Goal: Task Accomplishment & Management: Use online tool/utility

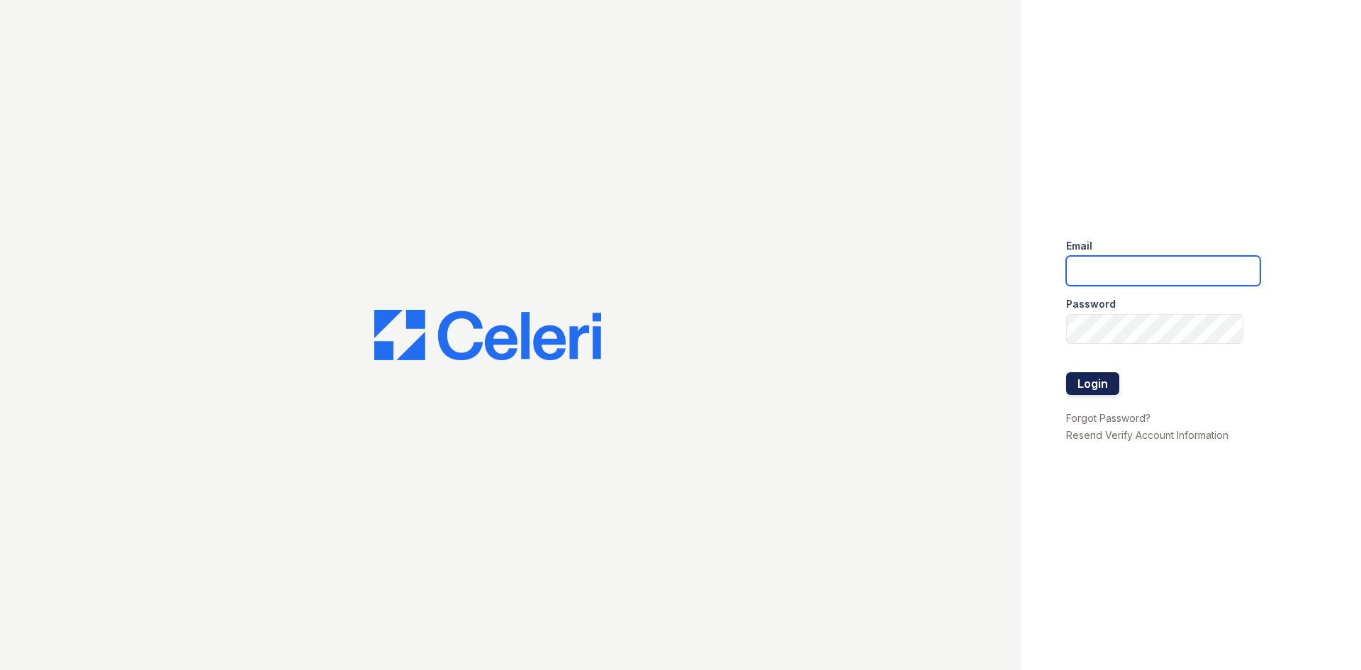
type input "arriveminnetonka@trinity-pm.com"
click at [1091, 385] on button "Login" at bounding box center [1092, 383] width 53 height 23
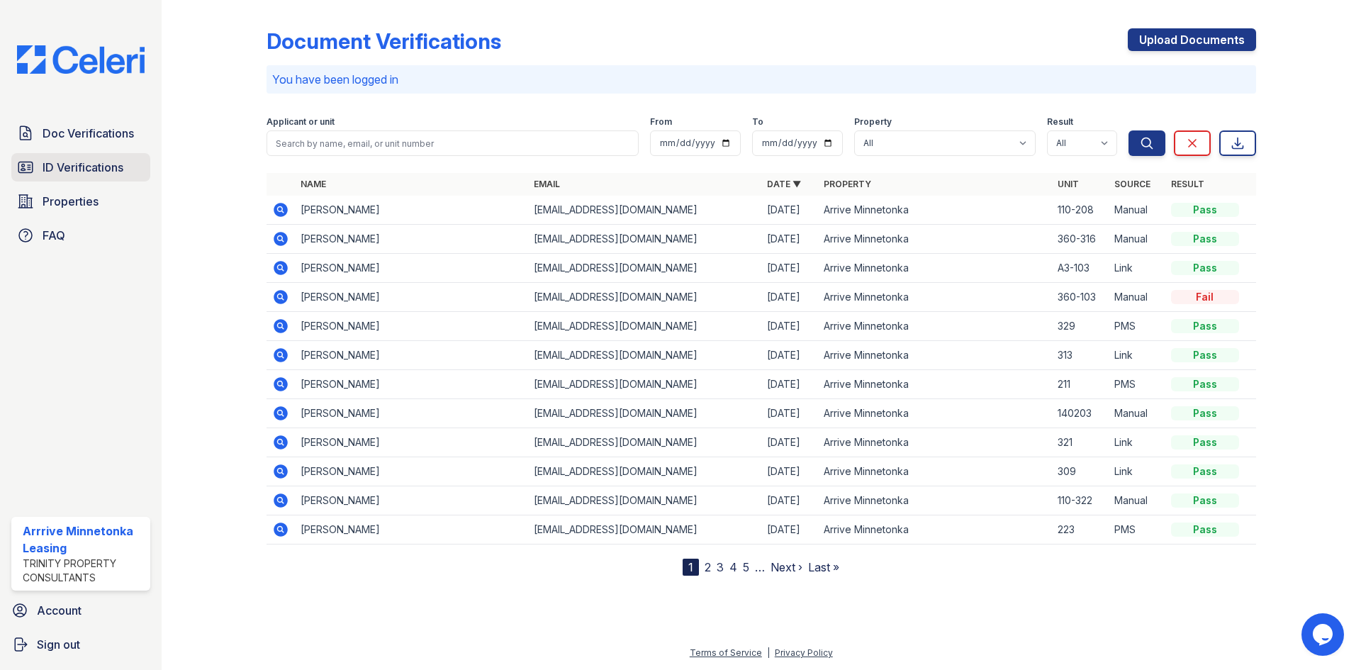
click at [65, 174] on span "ID Verifications" at bounding box center [83, 167] width 81 height 17
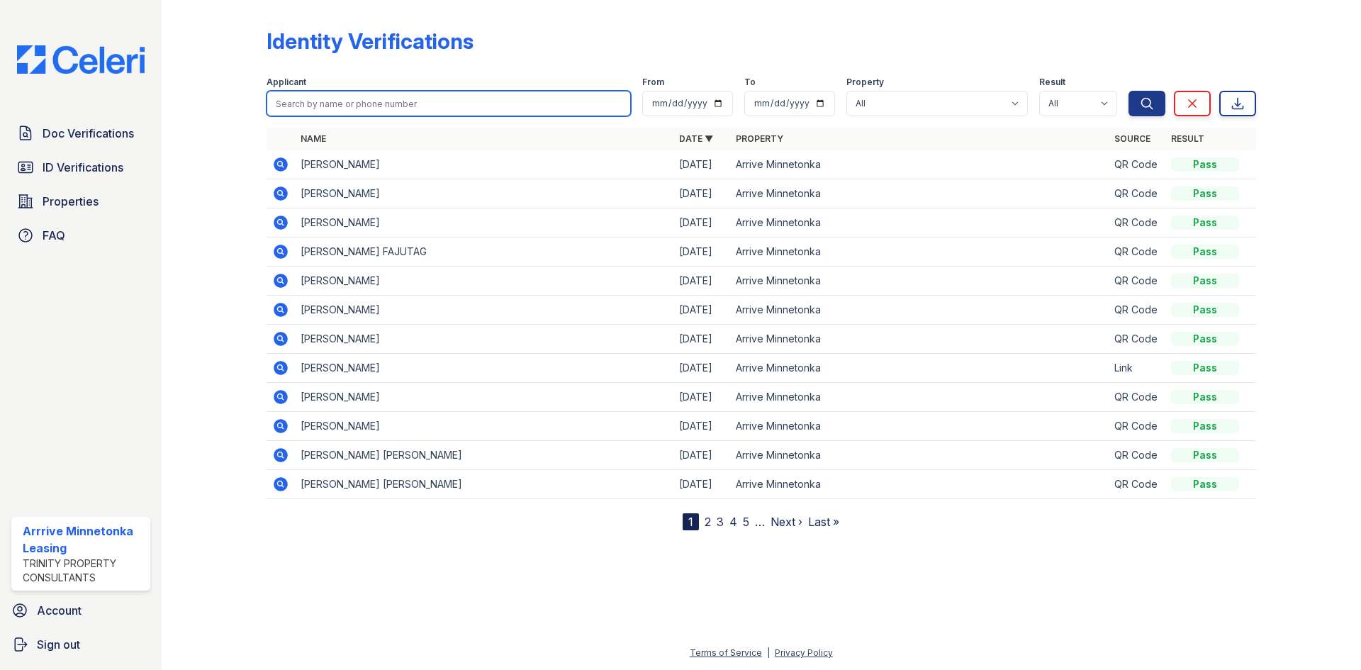
click at [335, 113] on input "search" at bounding box center [449, 104] width 364 height 26
type input "Erica"
click at [1129, 91] on button "Search" at bounding box center [1147, 104] width 37 height 26
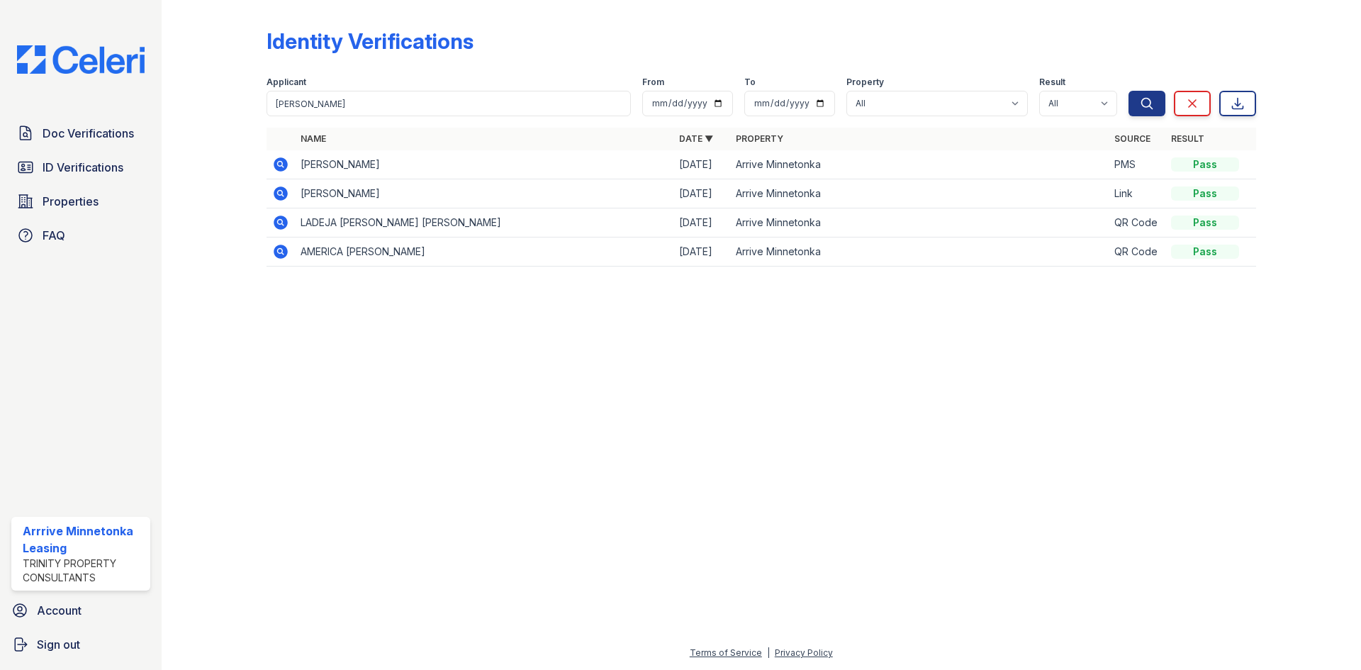
click at [277, 164] on icon at bounding box center [281, 164] width 14 height 14
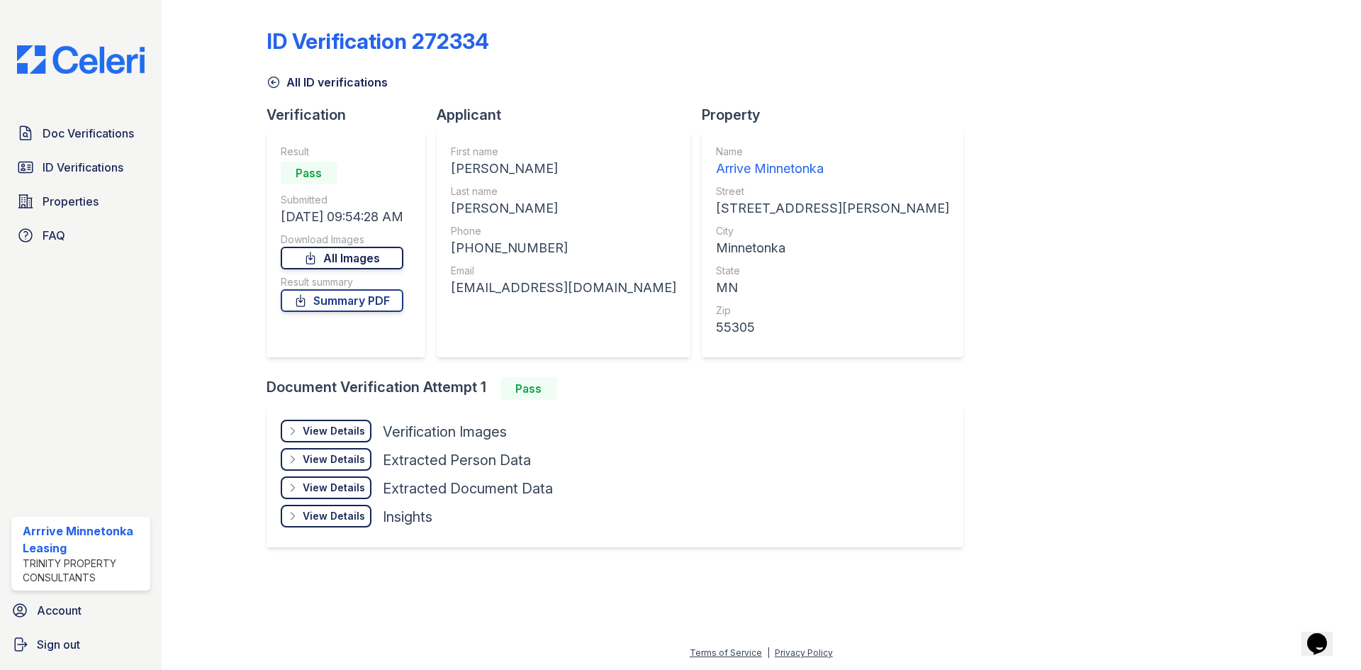
click at [302, 249] on link "All Images" at bounding box center [342, 258] width 123 height 23
click at [65, 167] on span "ID Verifications" at bounding box center [83, 167] width 81 height 17
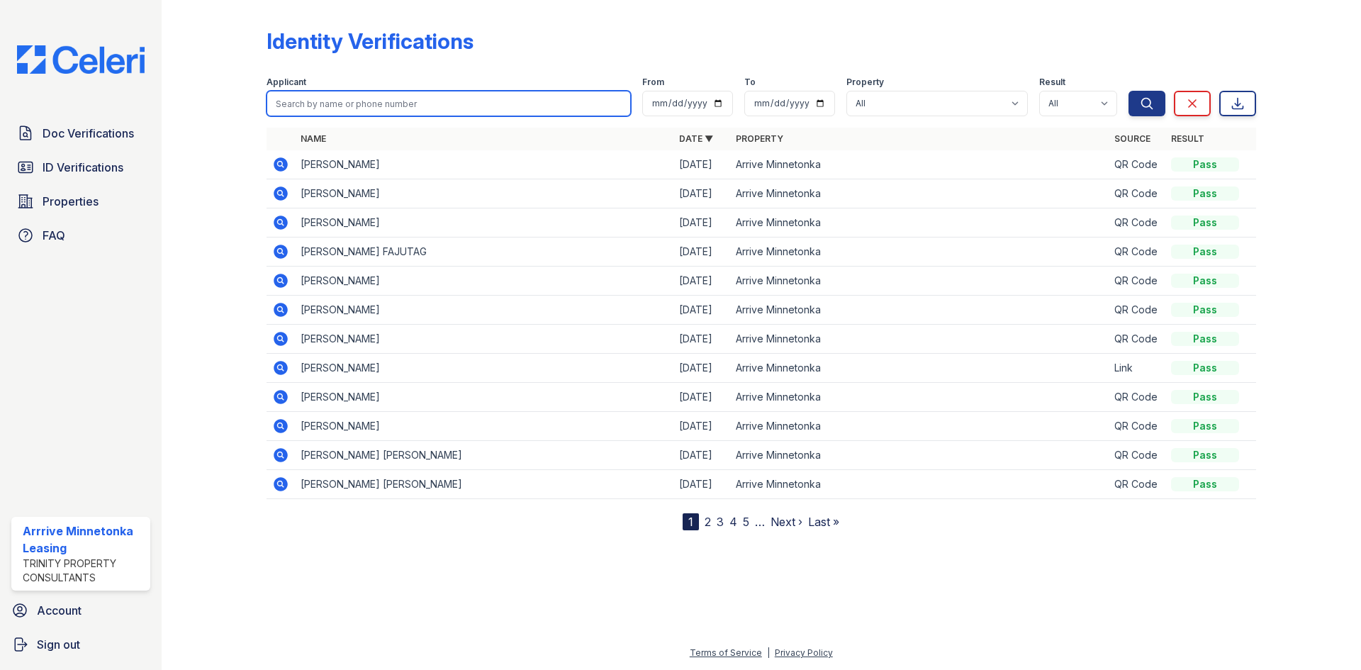
click at [352, 101] on input "search" at bounding box center [449, 104] width 364 height 26
type input "Kyle"
click at [1129, 91] on button "Search" at bounding box center [1147, 104] width 37 height 26
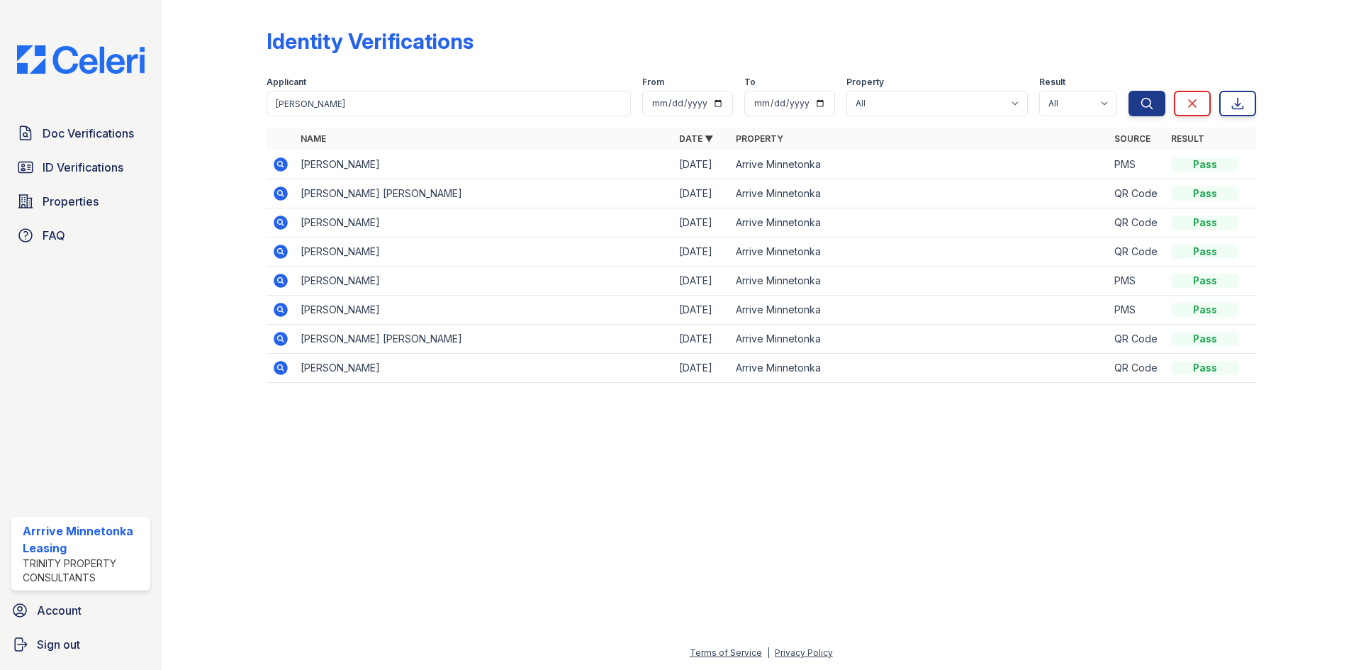
click at [276, 164] on icon at bounding box center [281, 164] width 14 height 14
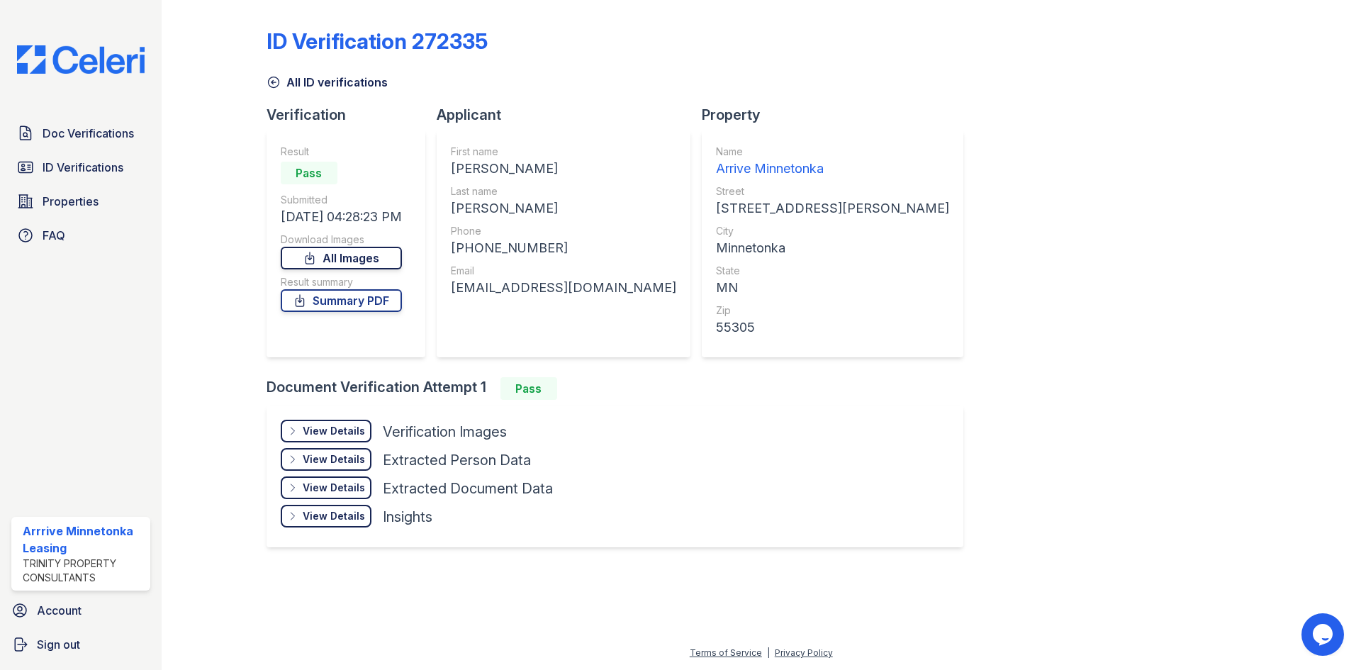
click at [329, 259] on link "All Images" at bounding box center [341, 258] width 121 height 23
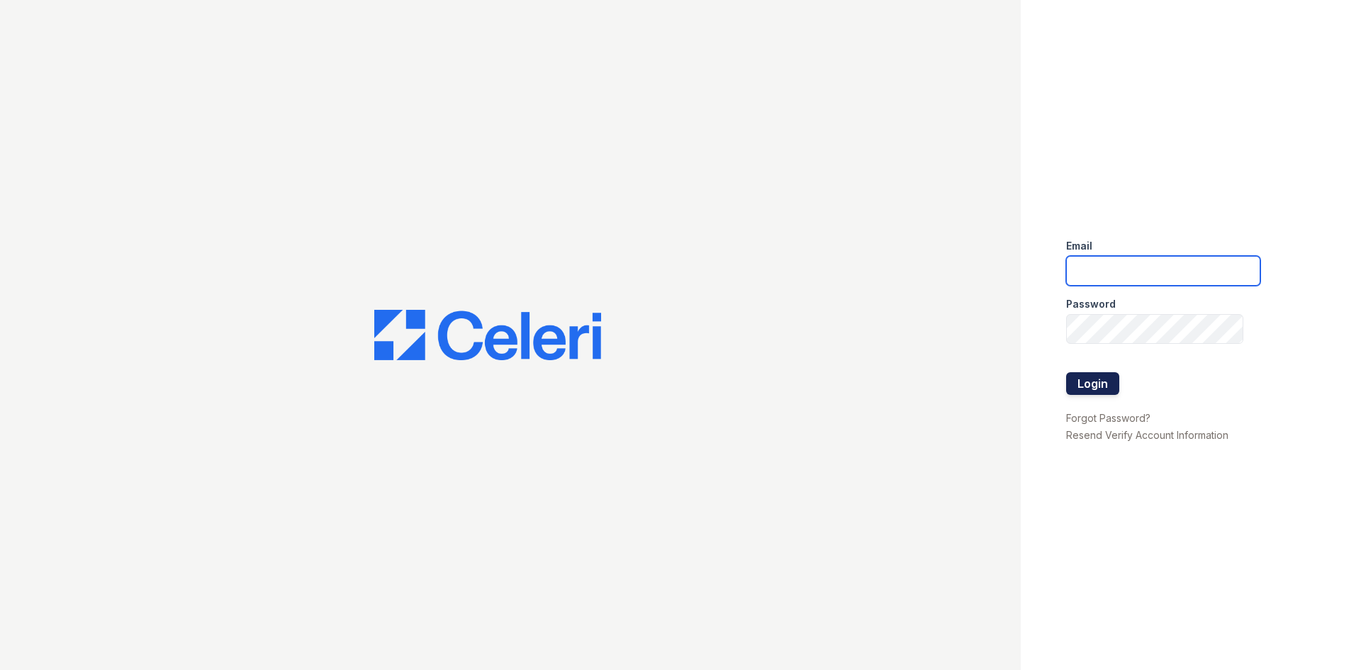
type input "[EMAIL_ADDRESS][DOMAIN_NAME]"
click at [1114, 384] on button "Login" at bounding box center [1092, 383] width 53 height 23
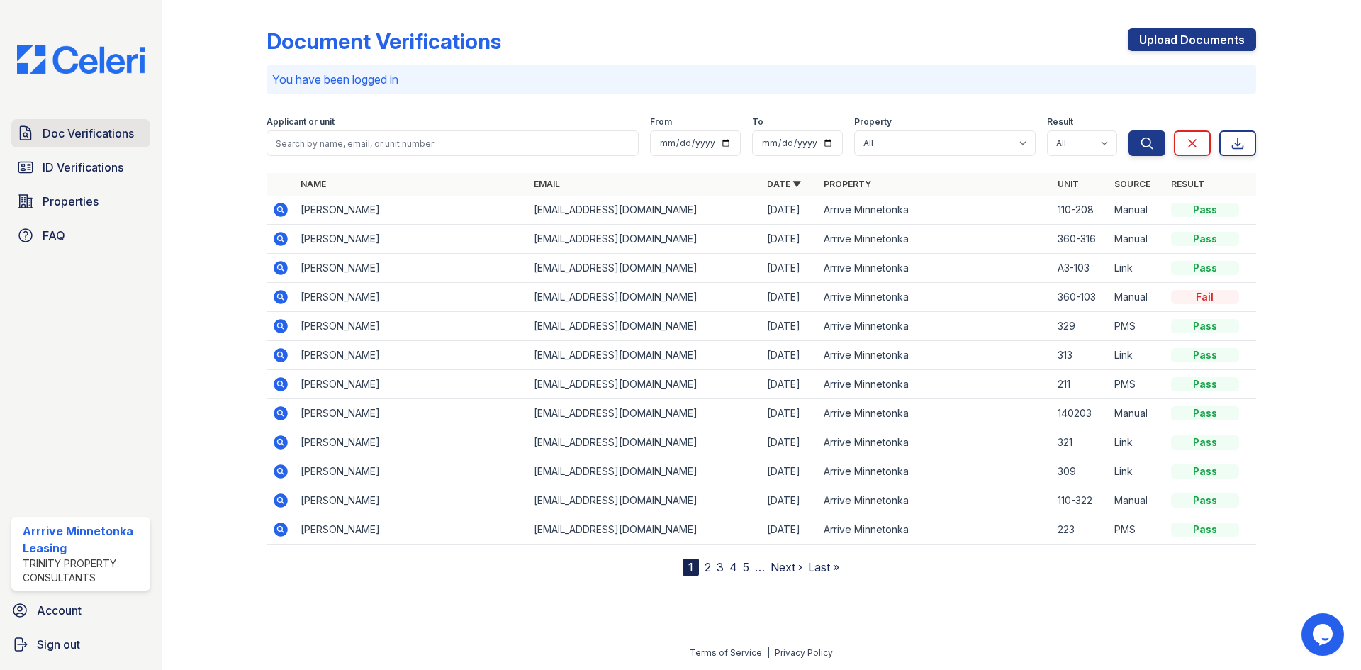
drag, startPoint x: 77, startPoint y: 144, endPoint x: 99, endPoint y: 142, distance: 22.1
click at [77, 144] on link "Doc Verifications" at bounding box center [80, 133] width 139 height 28
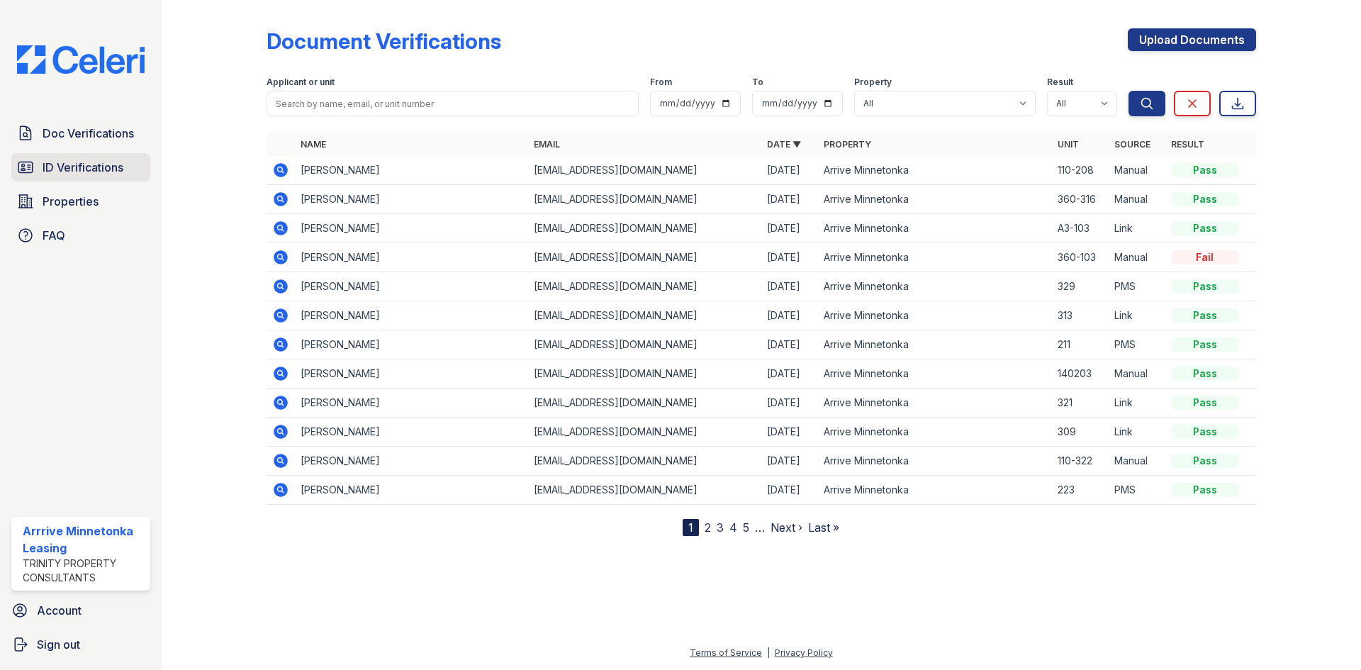
click at [87, 165] on span "ID Verifications" at bounding box center [83, 167] width 81 height 17
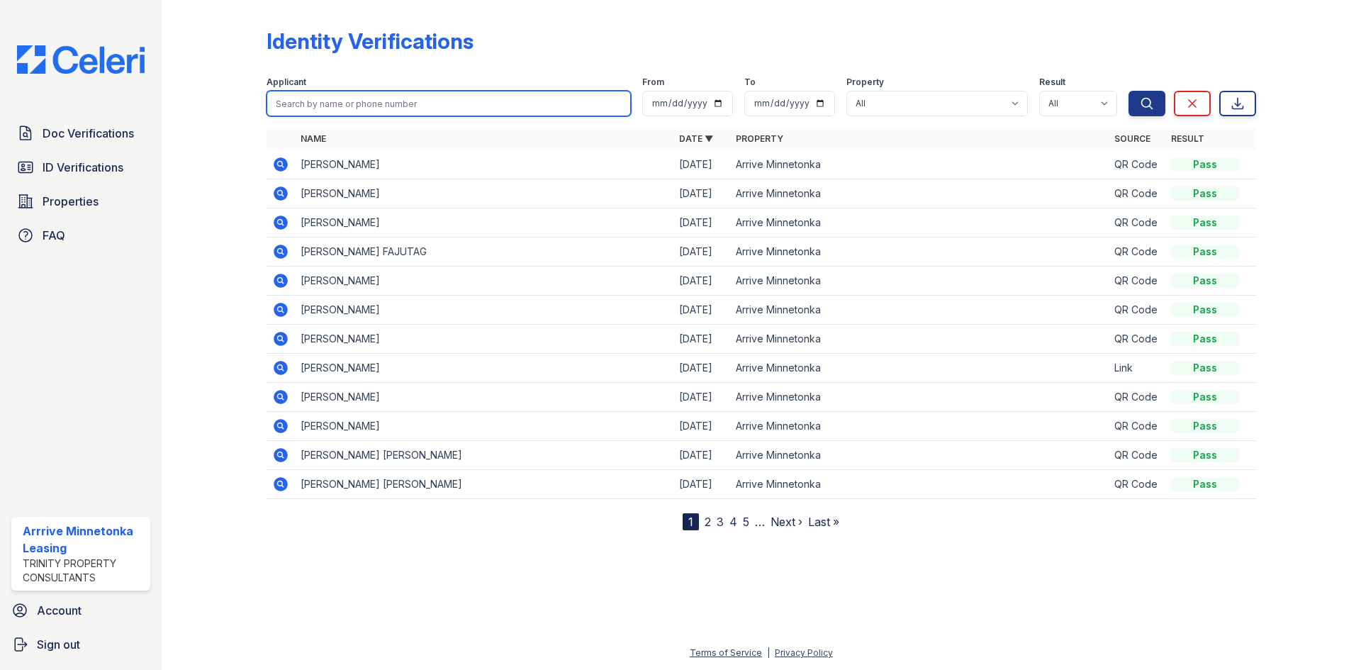
click at [290, 95] on input "search" at bounding box center [449, 104] width 364 height 26
click at [328, 96] on input "search" at bounding box center [449, 104] width 364 height 26
type input "Matthew"
click at [1129, 91] on button "Search" at bounding box center [1147, 104] width 37 height 26
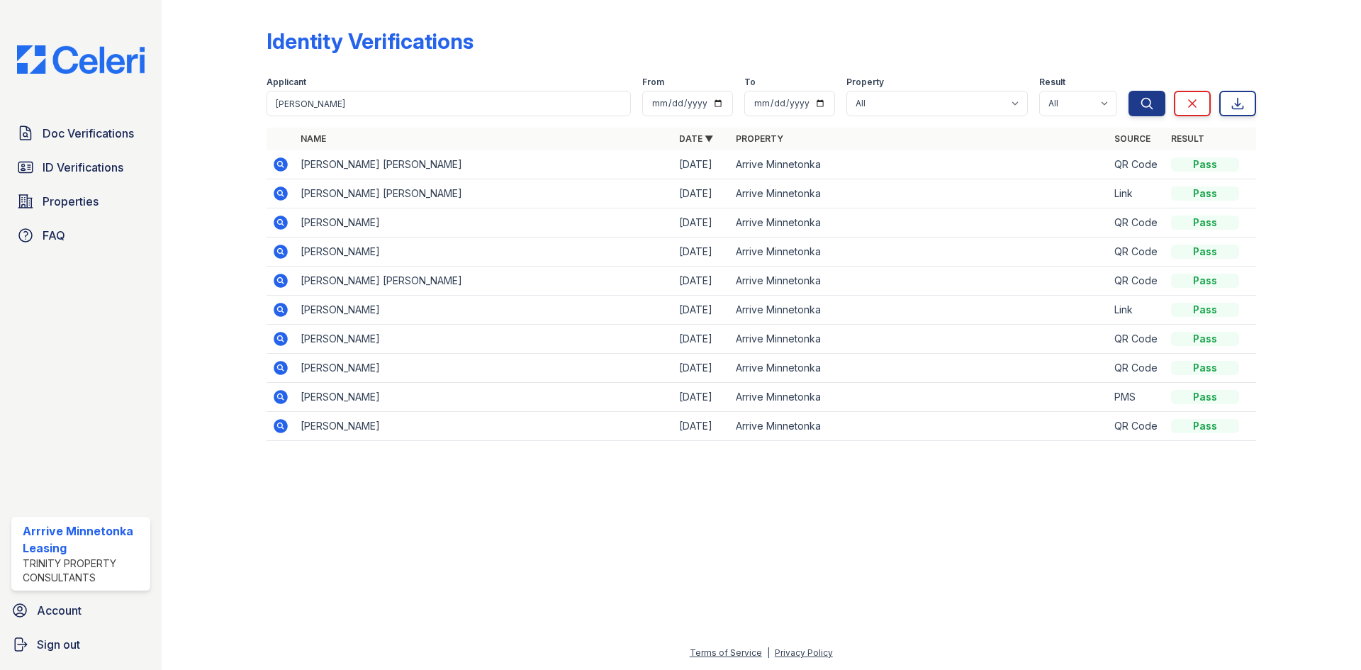
click at [279, 164] on icon at bounding box center [280, 164] width 4 height 4
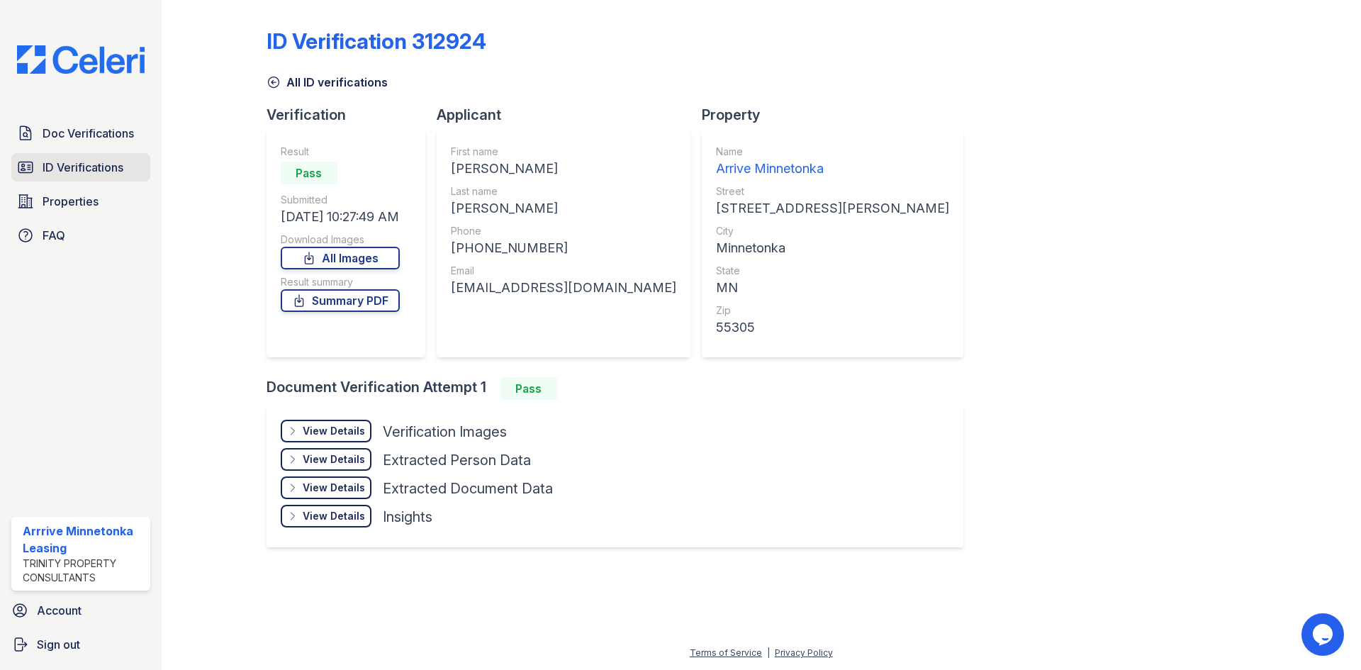
click at [54, 157] on link "ID Verifications" at bounding box center [80, 167] width 139 height 28
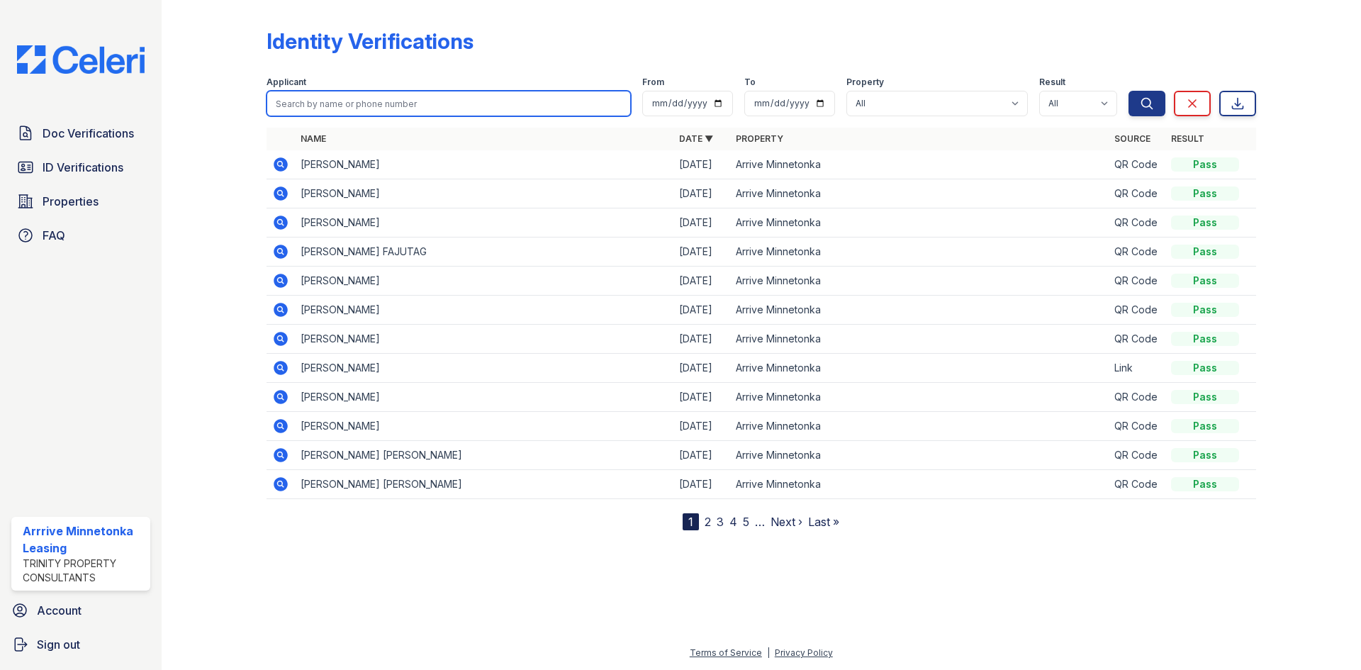
click at [321, 93] on input "search" at bounding box center [449, 104] width 364 height 26
type input "Matthew"
click at [1129, 91] on button "Search" at bounding box center [1147, 104] width 37 height 26
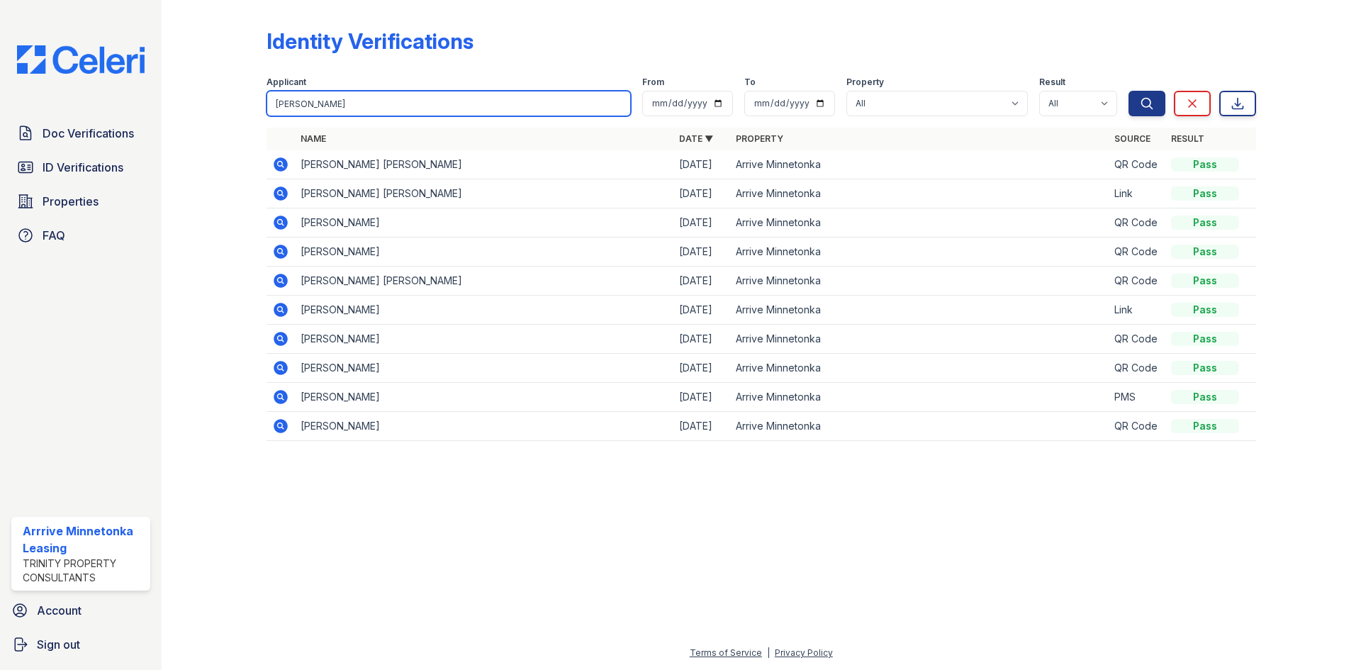
click at [320, 104] on input "Matthew" at bounding box center [449, 104] width 364 height 26
type input "Matthew Johnson"
click at [1129, 91] on button "Search" at bounding box center [1147, 104] width 37 height 26
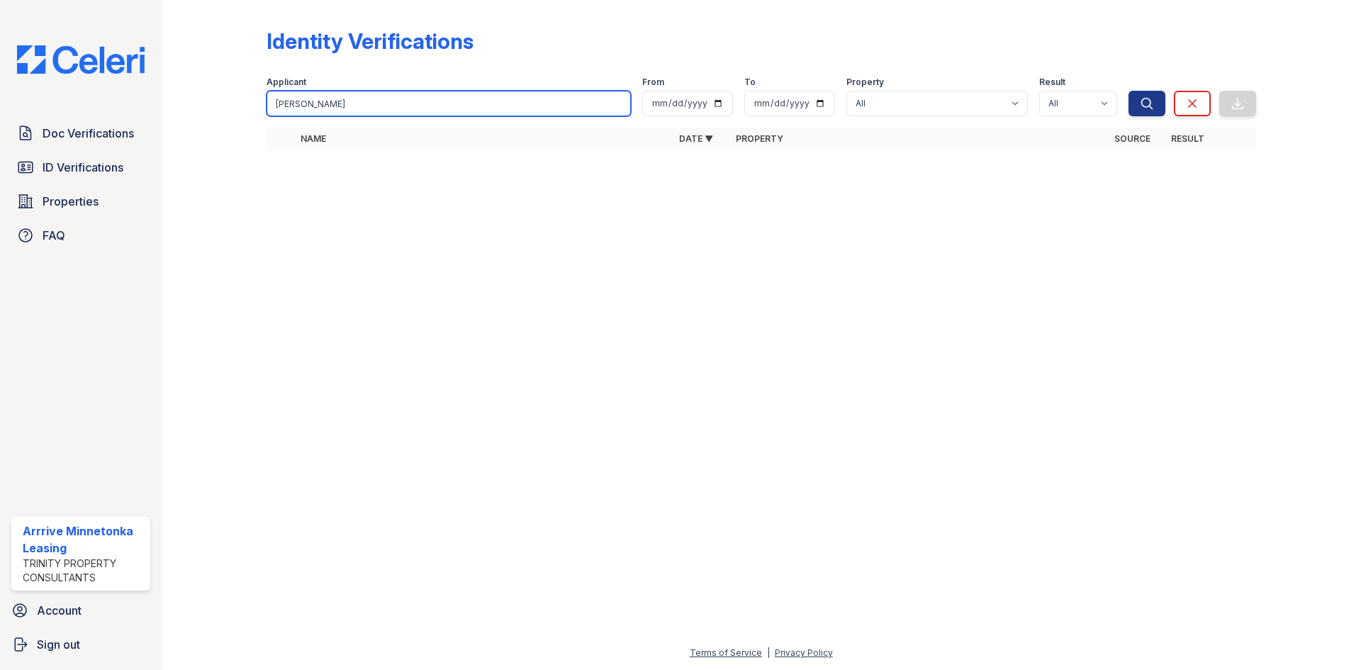
click at [367, 97] on input "Matthew Johnson" at bounding box center [449, 104] width 364 height 26
type input "Matthew"
click at [1129, 91] on button "Search" at bounding box center [1147, 104] width 37 height 26
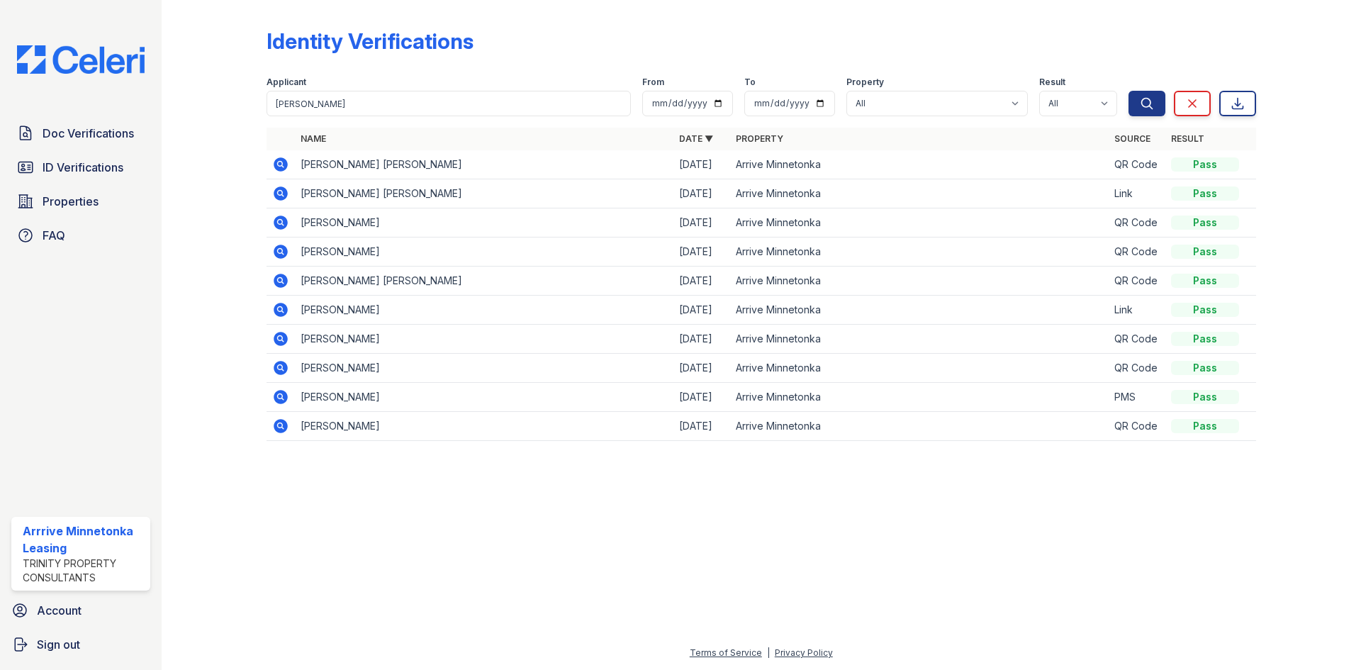
click at [277, 166] on icon at bounding box center [281, 164] width 14 height 14
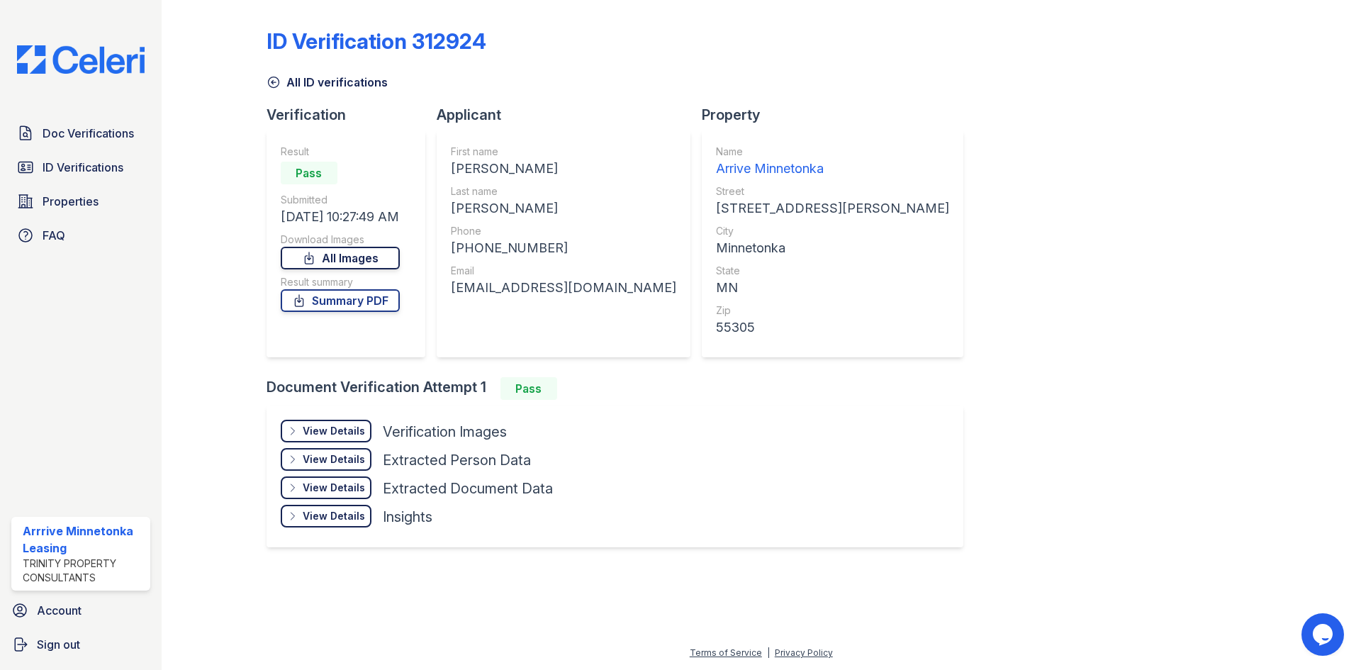
click at [326, 264] on link "All Images" at bounding box center [340, 258] width 119 height 23
click at [313, 296] on link "Summary PDF" at bounding box center [340, 300] width 119 height 23
